Goal: Use online tool/utility: Utilize a website feature to perform a specific function

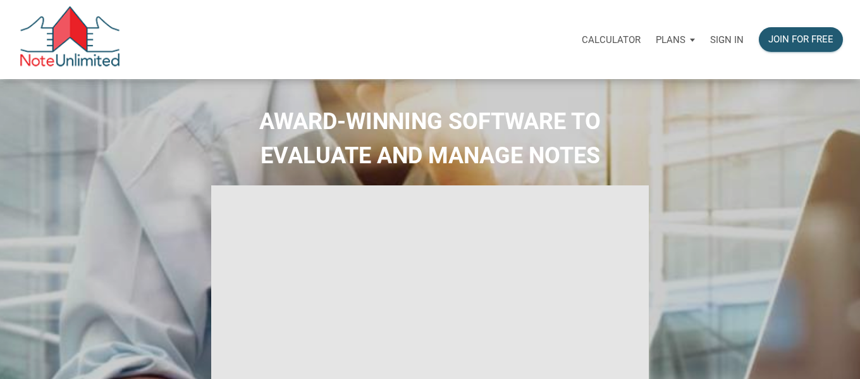
type input "Introduction to new features"
select select
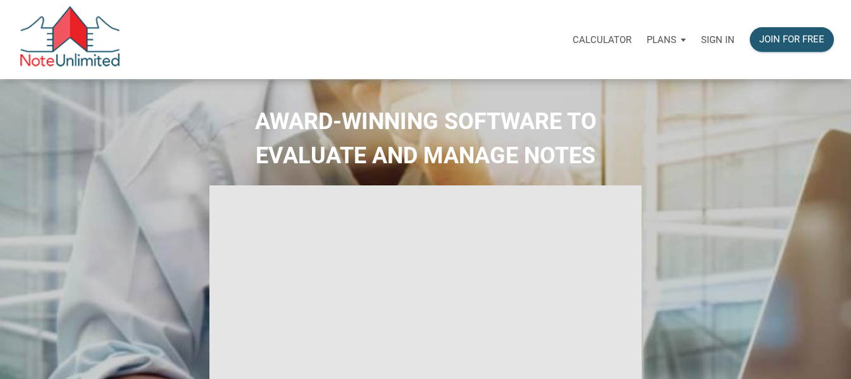
click at [611, 38] on p "Calculator" at bounding box center [602, 39] width 59 height 11
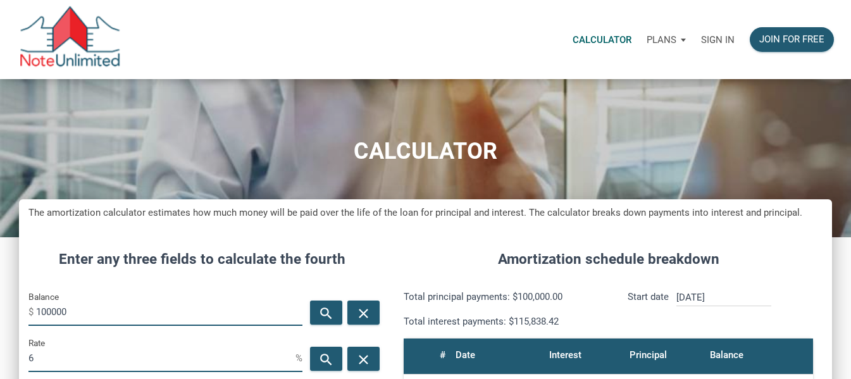
scroll to position [596, 813]
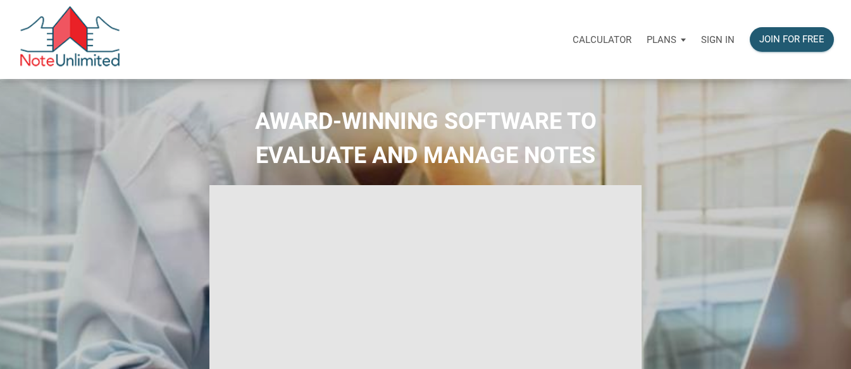
select select
type input "Introduction to new features"
select select
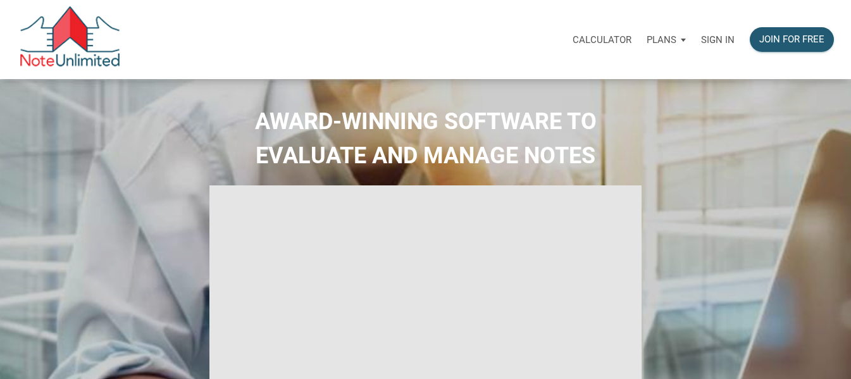
click at [611, 37] on p "Calculator" at bounding box center [602, 39] width 59 height 11
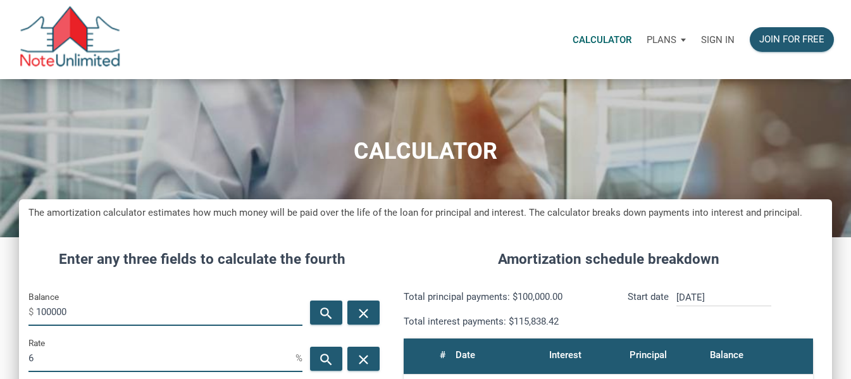
scroll to position [596, 813]
type input "1"
type input "140000"
click at [139, 297] on div "Balance $ 140000" at bounding box center [165, 307] width 274 height 37
drag, startPoint x: 69, startPoint y: 357, endPoint x: 14, endPoint y: 364, distance: 55.4
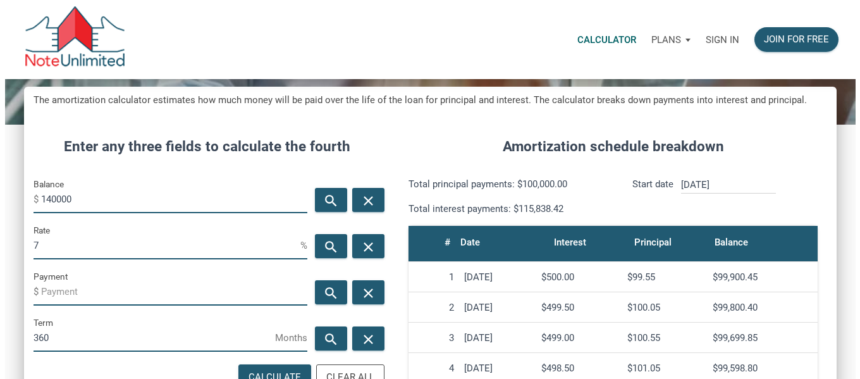
scroll to position [114, 0]
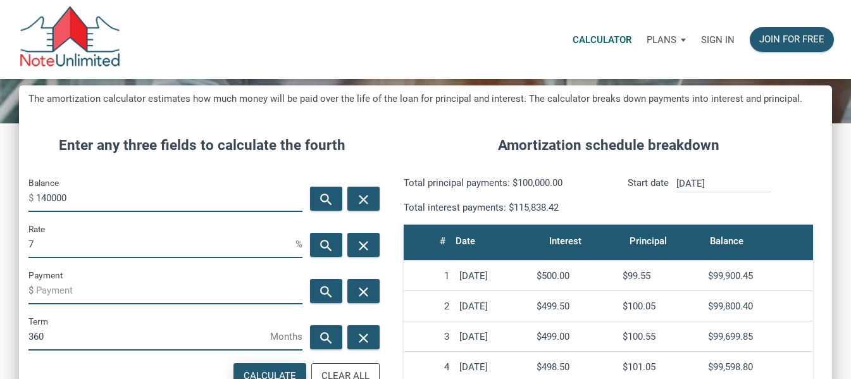
type input "7"
click at [278, 369] on div "Calculate" at bounding box center [270, 376] width 53 height 15
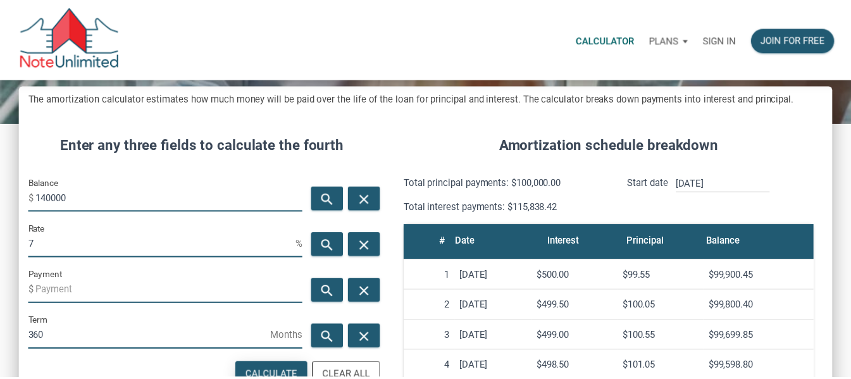
scroll to position [596, 822]
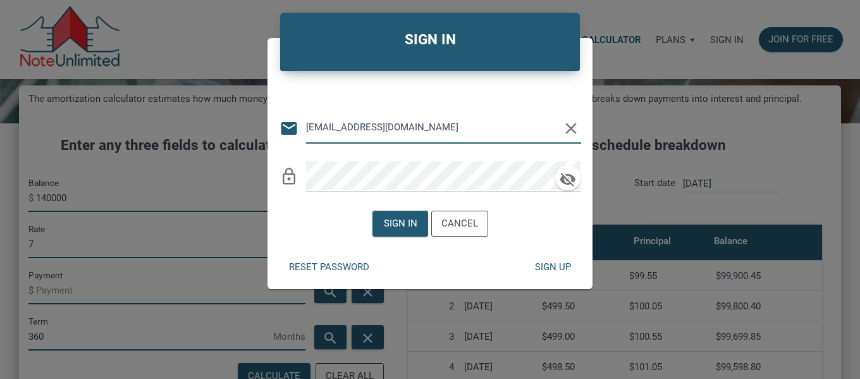
type input "[EMAIL_ADDRESS][DOMAIN_NAME]"
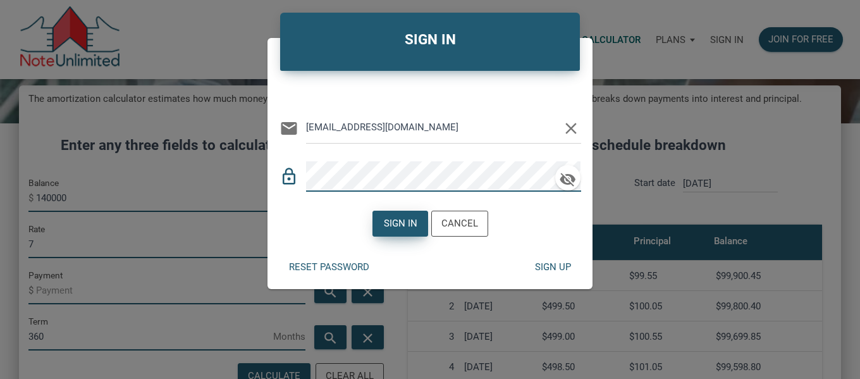
click at [404, 224] on div "Sign in" at bounding box center [400, 223] width 34 height 15
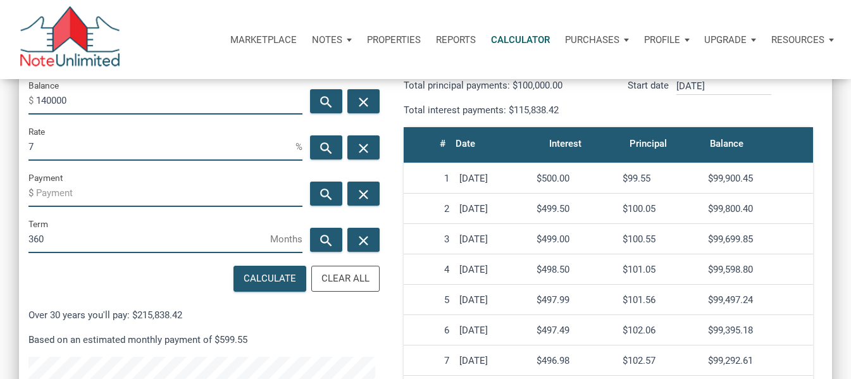
scroll to position [213, 0]
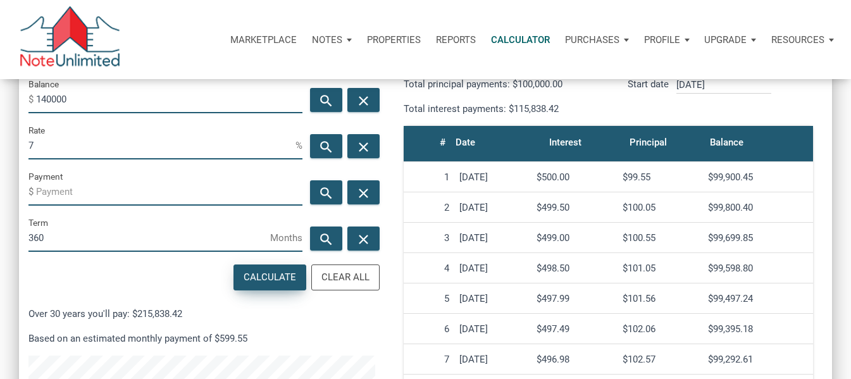
click at [275, 276] on div "Calculate" at bounding box center [270, 277] width 53 height 15
type input "-931.42"
